Goal: Task Accomplishment & Management: Use online tool/utility

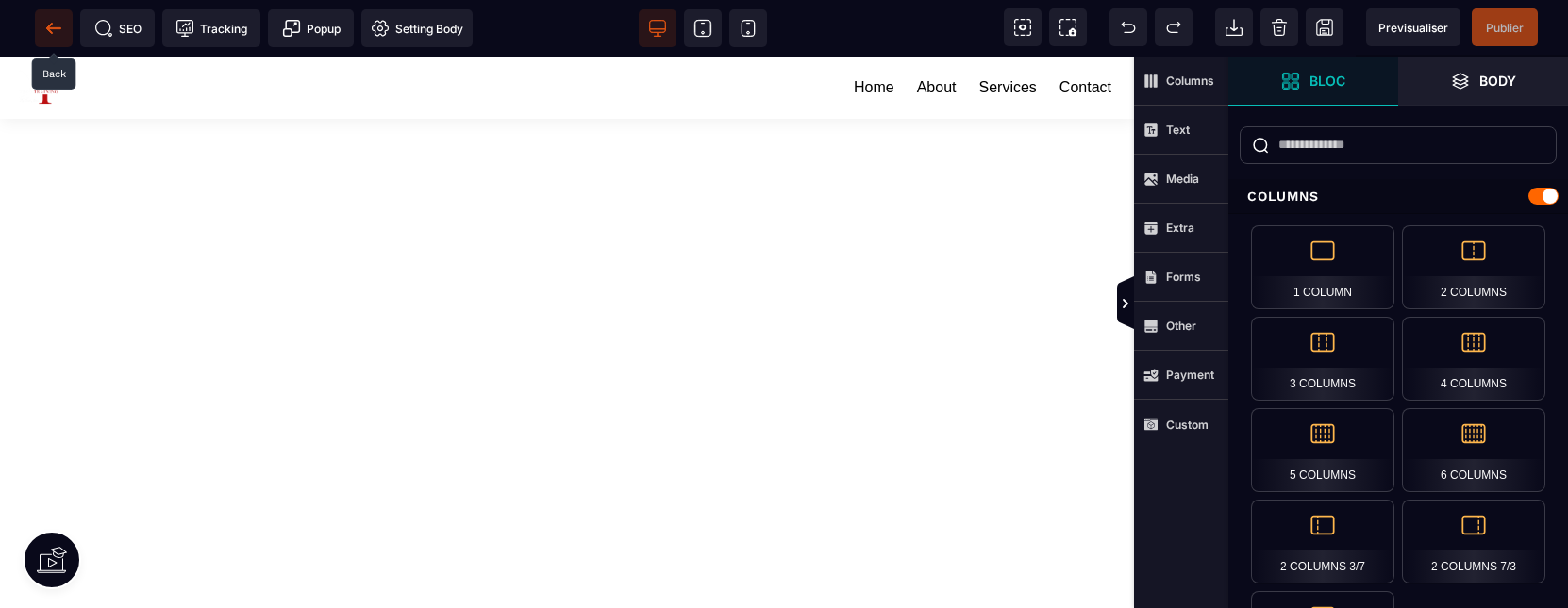
click at [63, 21] on span at bounding box center [53, 29] width 37 height 37
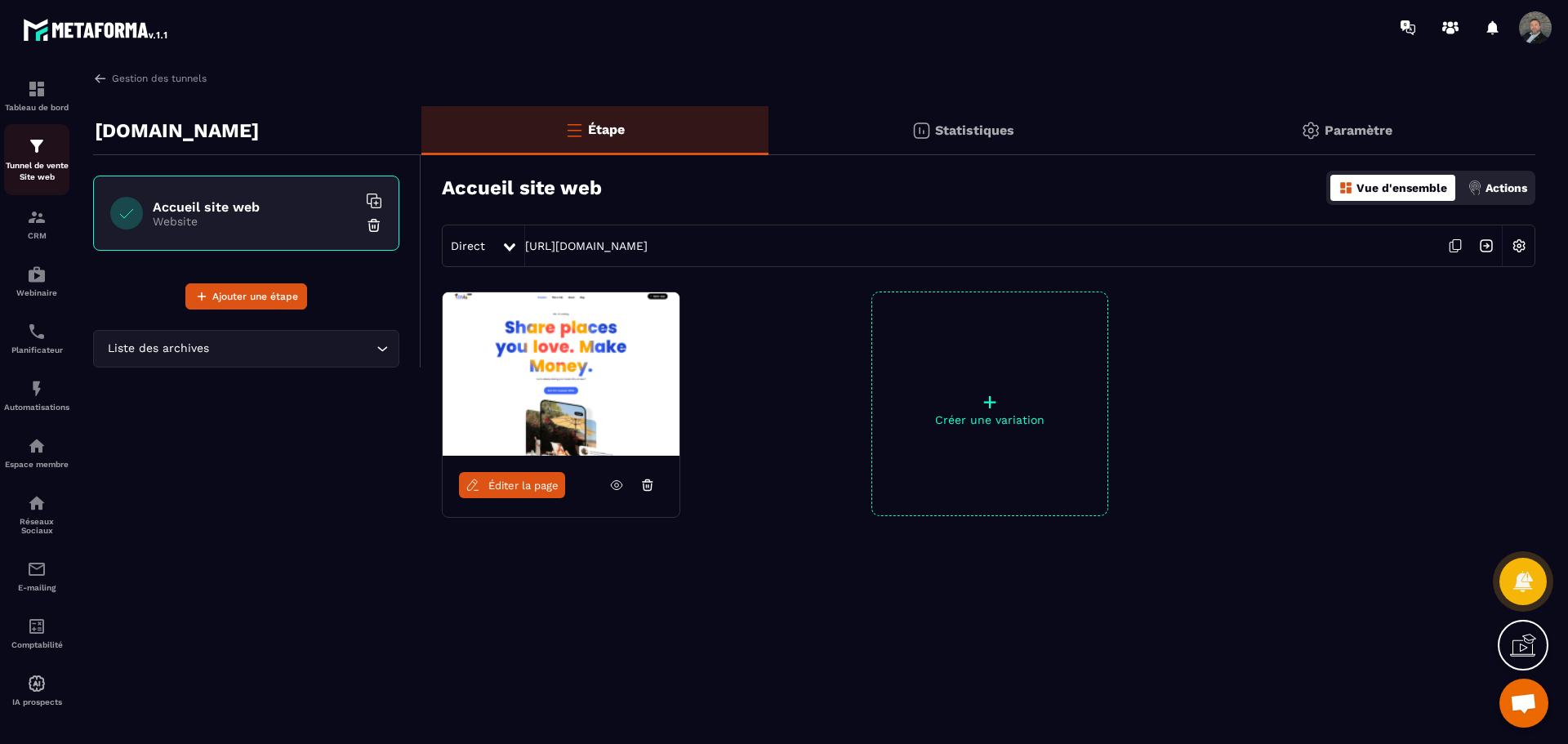
click at [36, 148] on img at bounding box center [37, 146] width 20 height 20
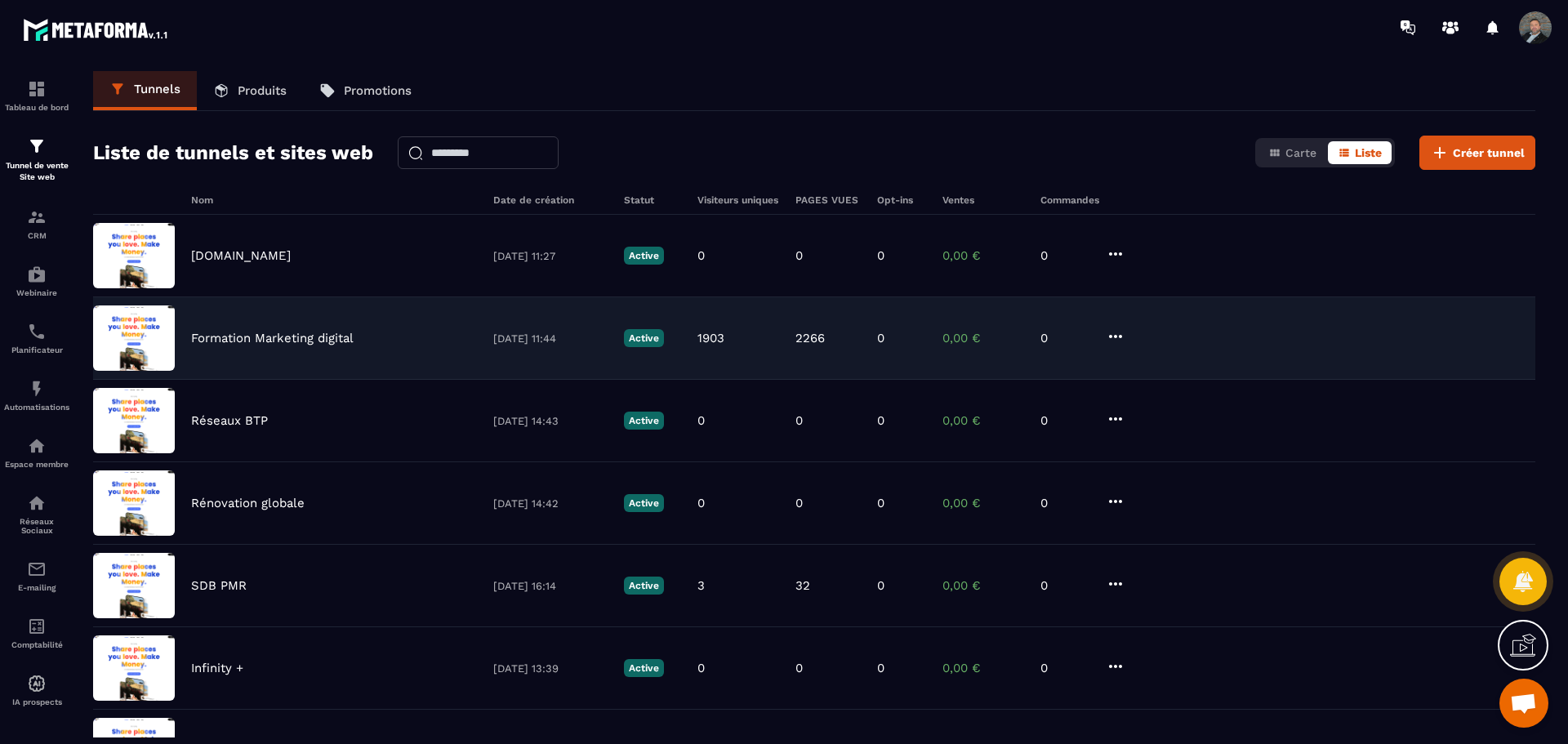
click at [466, 342] on div "Formation Marketing digital" at bounding box center [334, 338] width 286 height 15
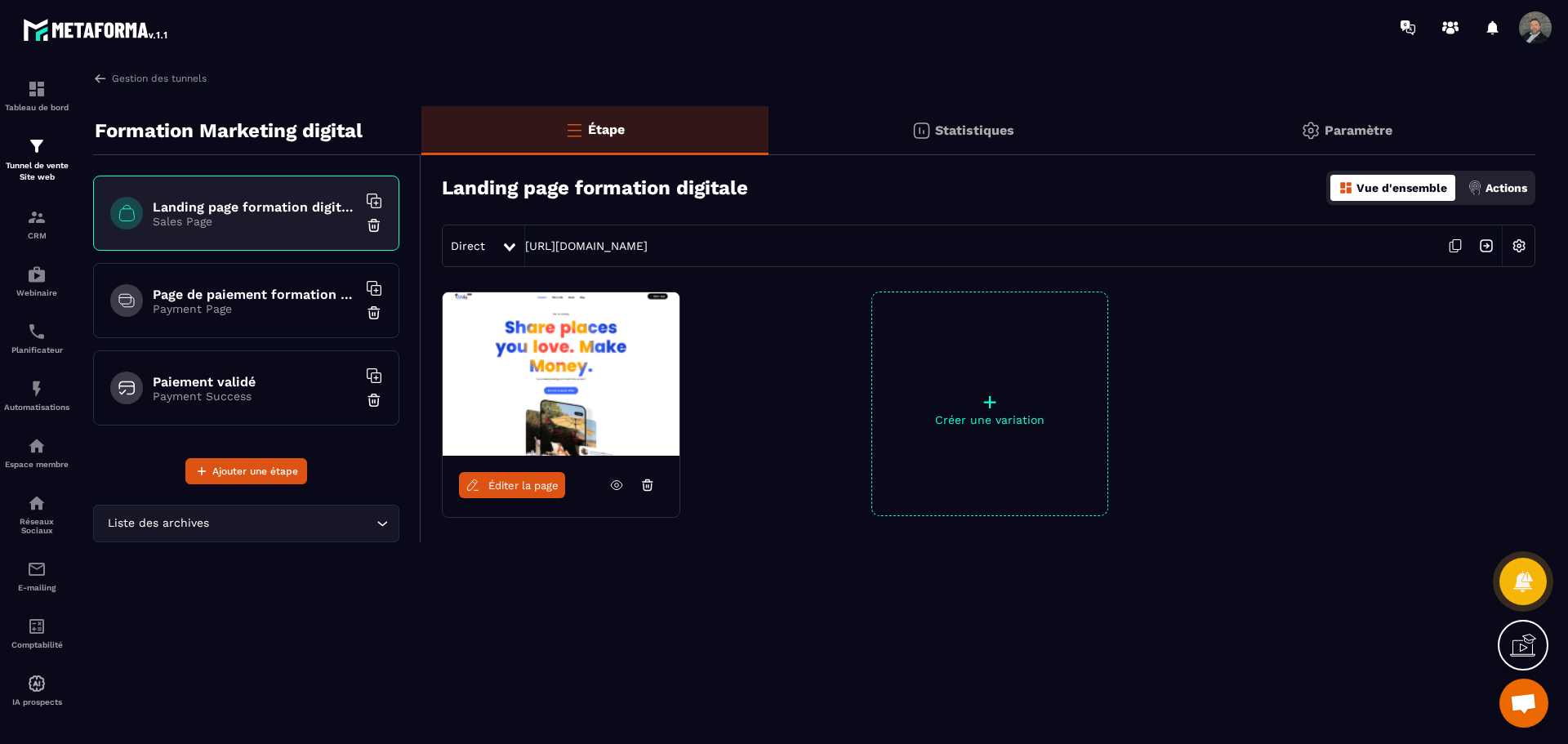
click at [1356, 244] on icon at bounding box center [1455, 246] width 31 height 31
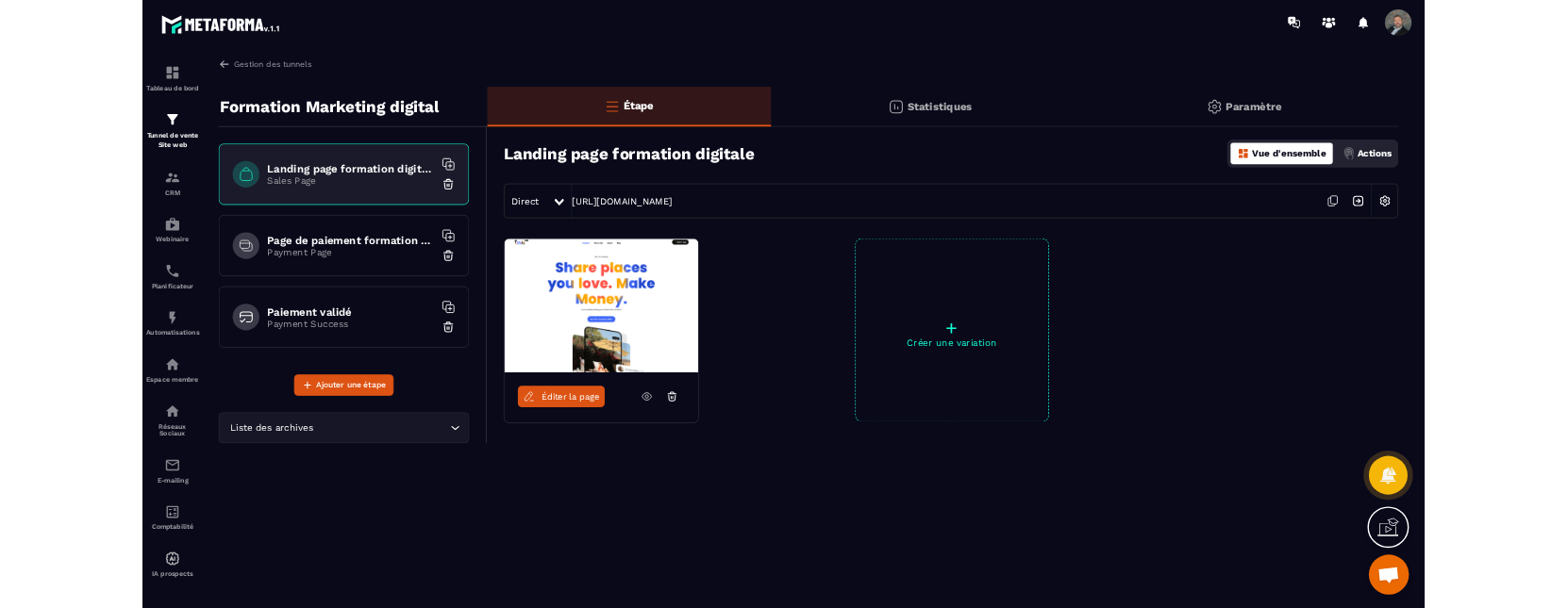
scroll to position [543, 0]
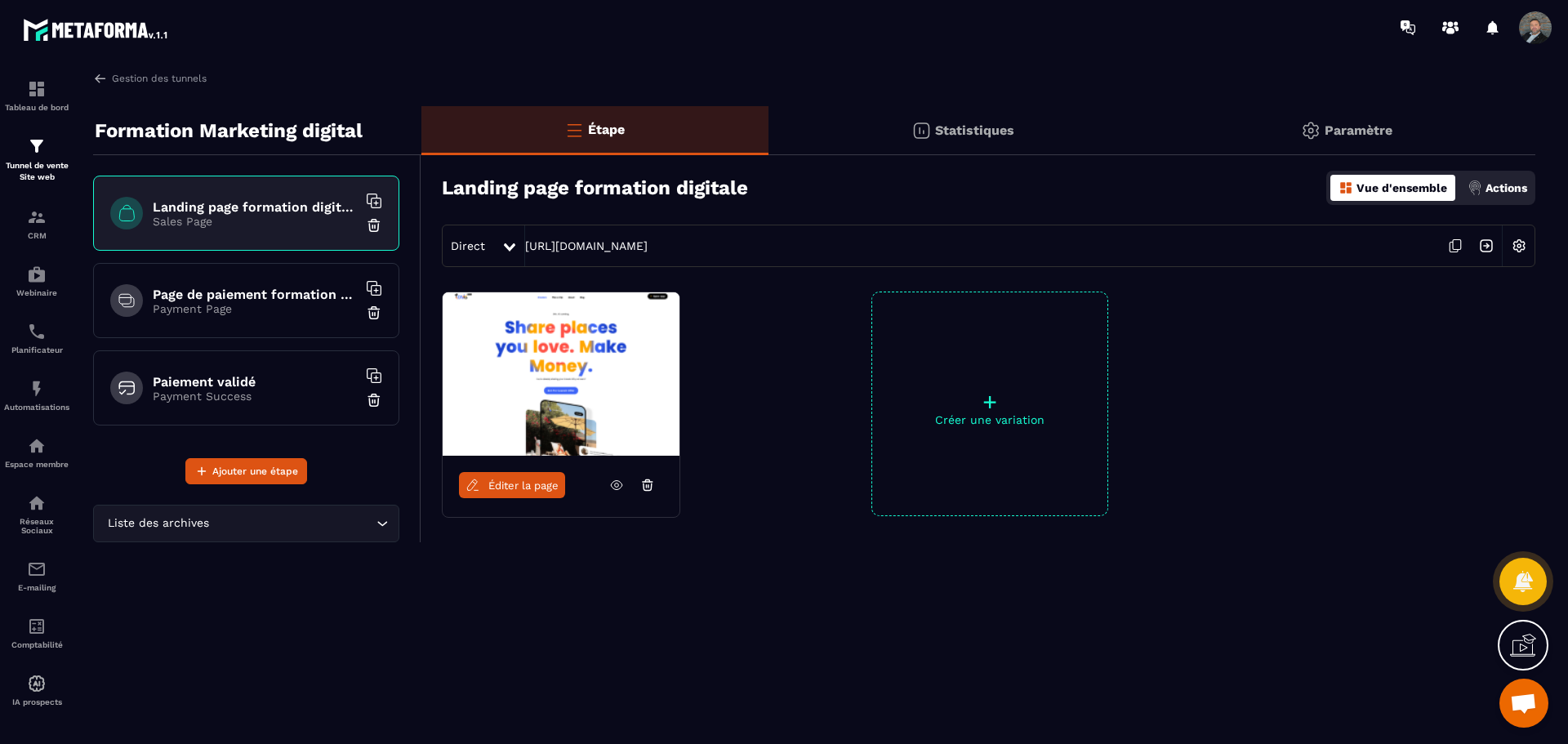
click at [1356, 245] on icon at bounding box center [1455, 246] width 31 height 31
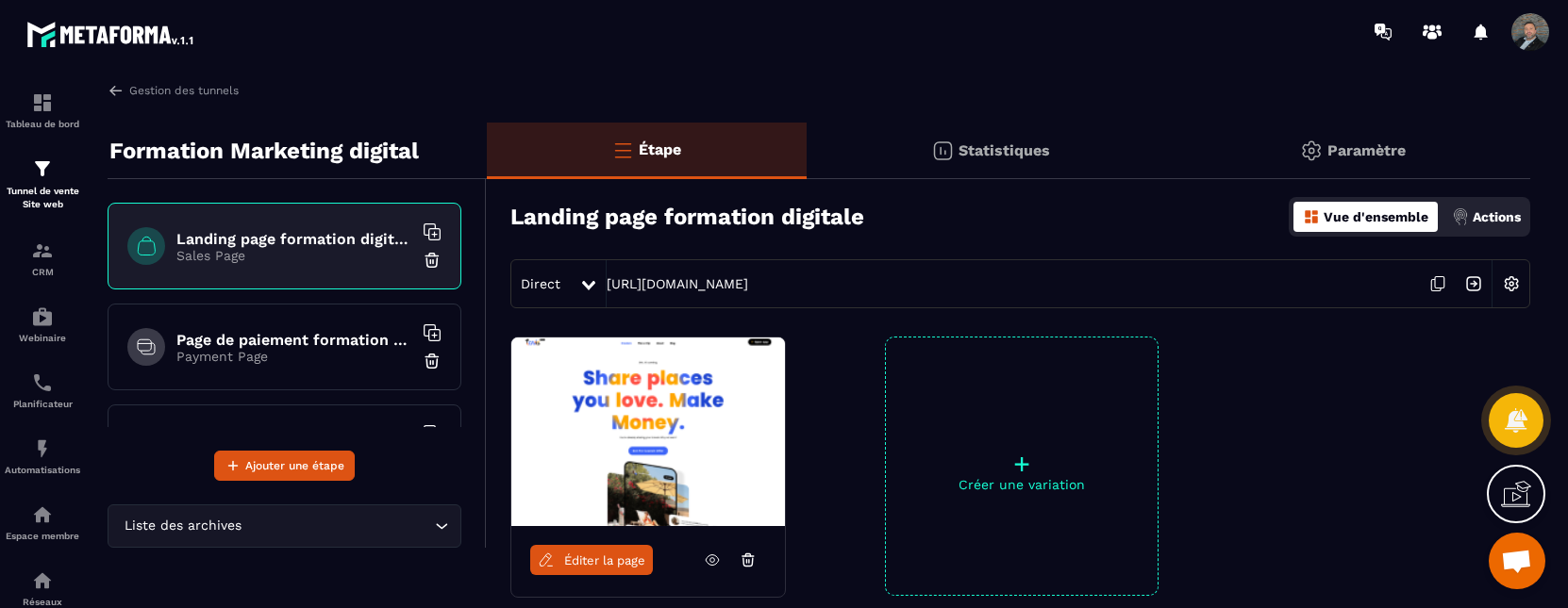
click at [968, 147] on p "Statistiques" at bounding box center [1003, 151] width 92 height 18
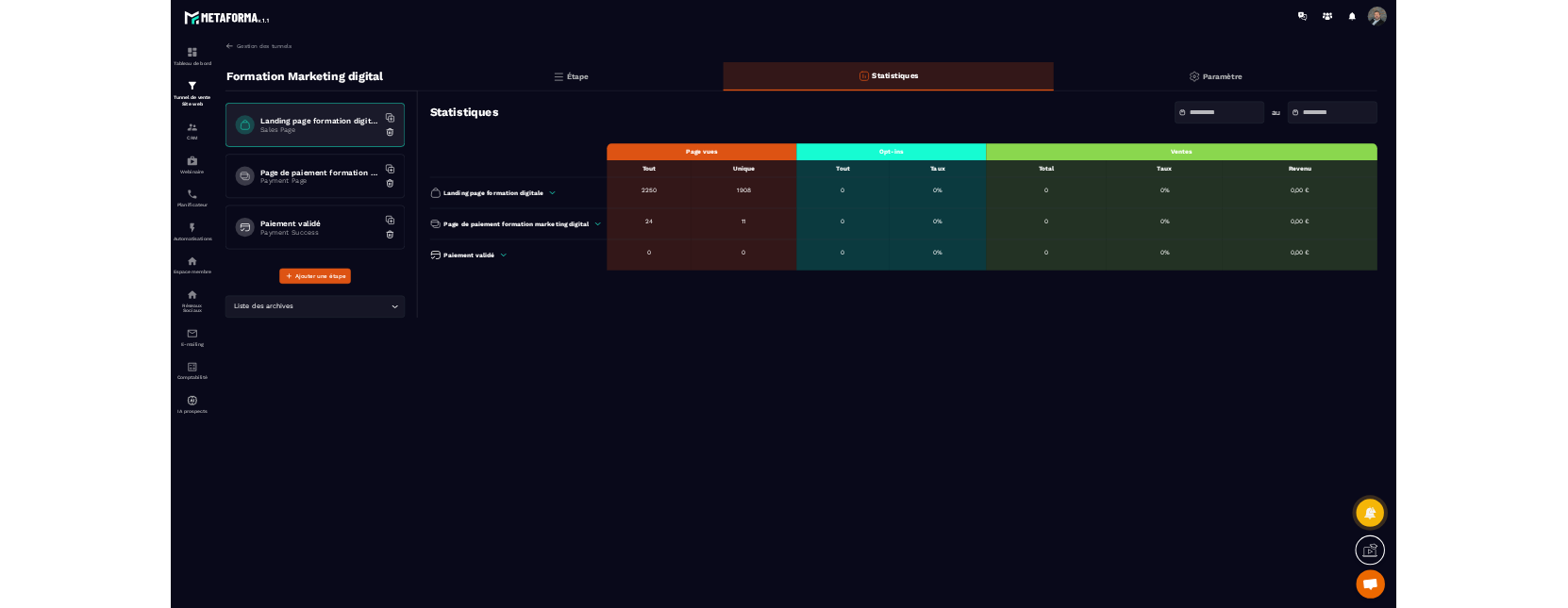
scroll to position [493, 0]
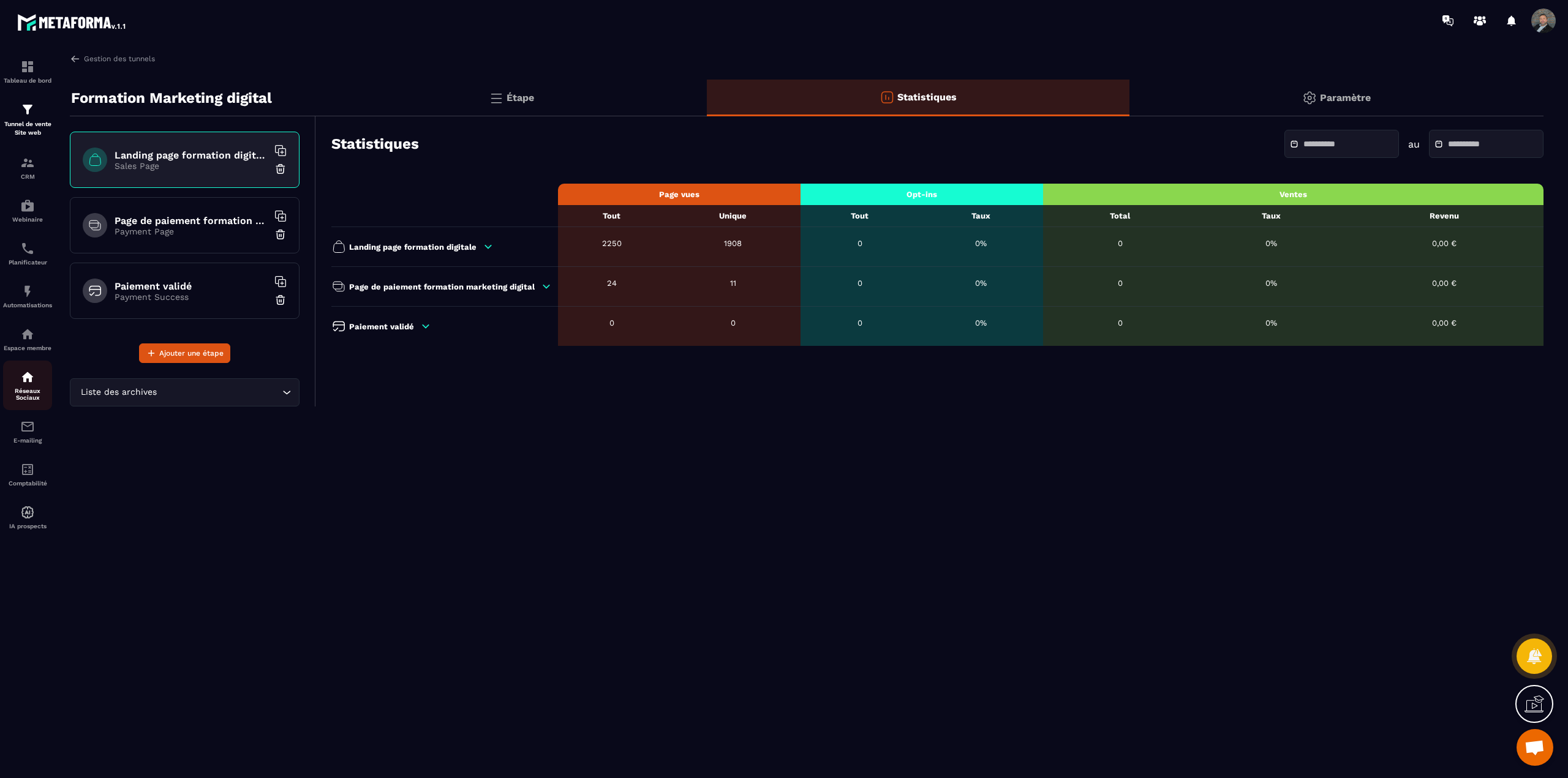
click at [33, 390] on p "Réseaux Sociaux" at bounding box center [28, 394] width 49 height 13
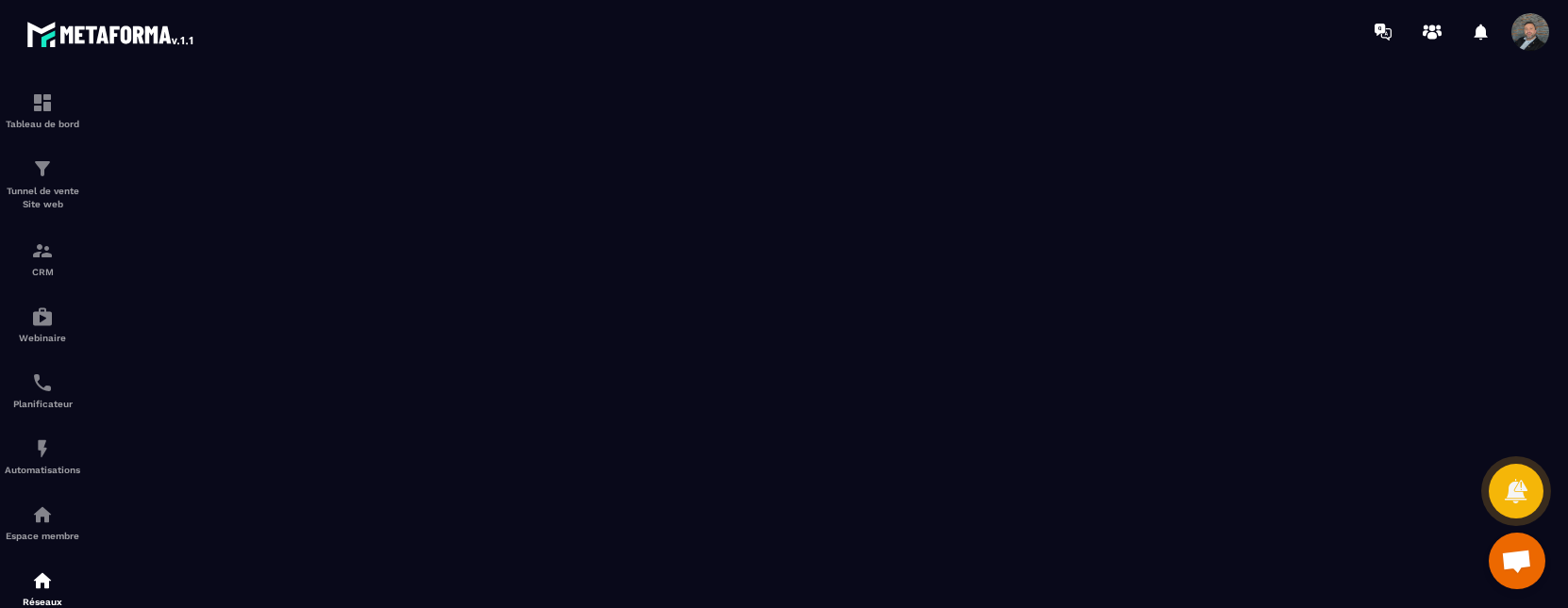
scroll to position [543, 0]
